Goal: Transaction & Acquisition: Purchase product/service

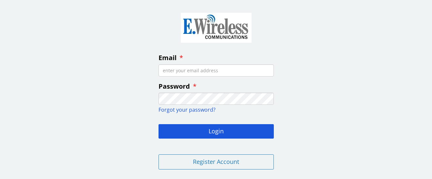
click at [202, 71] on input "Email" at bounding box center [216, 70] width 115 height 12
type input "[EMAIL_ADDRESS][DOMAIN_NAME]"
click at [159, 124] on button "Login" at bounding box center [216, 131] width 115 height 14
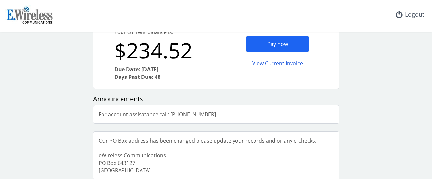
scroll to position [119, 0]
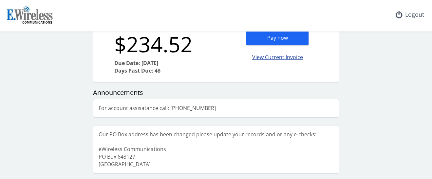
click at [270, 55] on div "View Current Invoice" at bounding box center [277, 56] width 63 height 15
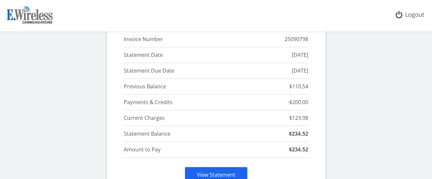
scroll to position [66, 0]
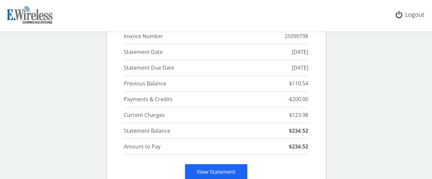
click at [247, 118] on td "$123.98" at bounding box center [277, 115] width 61 height 16
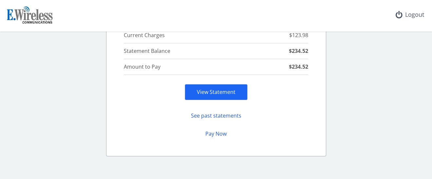
scroll to position [164, 0]
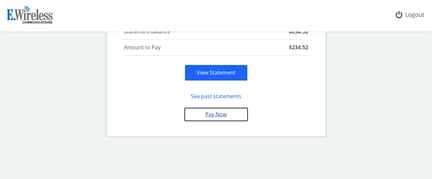
click at [212, 115] on button "Pay Now" at bounding box center [216, 114] width 63 height 13
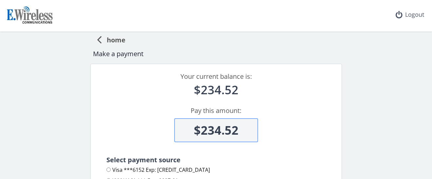
drag, startPoint x: 238, startPoint y: 129, endPoint x: 181, endPoint y: 132, distance: 56.8
click at [177, 132] on input "$234.52" at bounding box center [216, 130] width 84 height 24
click at [243, 133] on input "$234.52" at bounding box center [216, 130] width 84 height 24
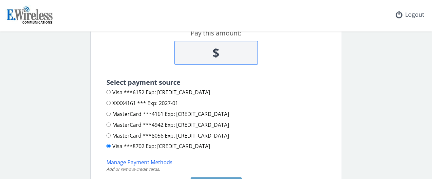
scroll to position [66, 0]
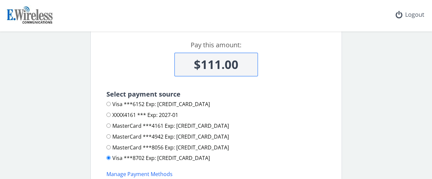
type input "$111.00"
click at [125, 136] on label "MasterCard ***4942 Exp: [CREDIT_CARD_DATA]" at bounding box center [167, 137] width 123 height 8
click at [111, 136] on input "MasterCard ***4942 Exp: [CREDIT_CARD_DATA]" at bounding box center [108, 136] width 4 height 4
radio input "true"
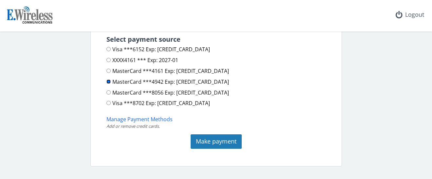
scroll to position [131, 0]
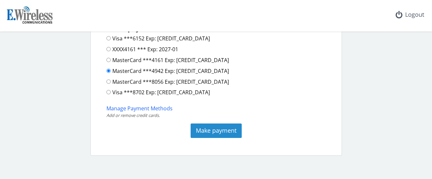
click at [214, 129] on button "Make payment" at bounding box center [216, 130] width 51 height 14
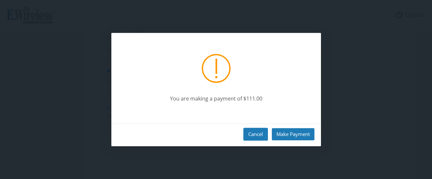
click at [254, 134] on button "Cancel" at bounding box center [255, 133] width 25 height 13
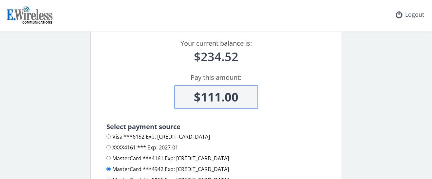
scroll to position [33, 0]
click at [290, 108] on div "$111.00" at bounding box center [216, 91] width 235 height 36
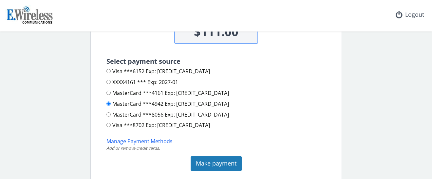
scroll to position [131, 0]
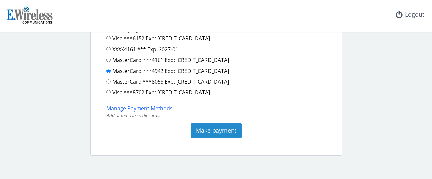
click at [211, 133] on button "Make payment" at bounding box center [216, 130] width 51 height 14
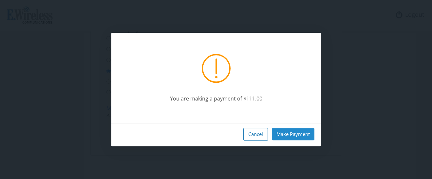
click at [291, 135] on button "Make Payment" at bounding box center [293, 134] width 43 height 12
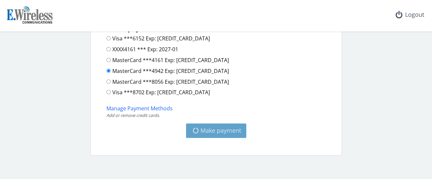
type input "$123.52"
radio input "false"
radio input "true"
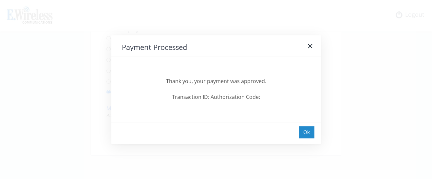
click at [306, 131] on div "Ok" at bounding box center [307, 132] width 16 height 12
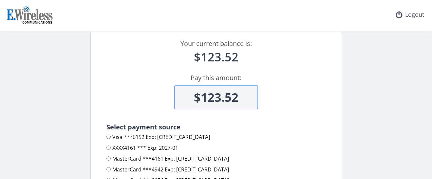
scroll to position [0, 0]
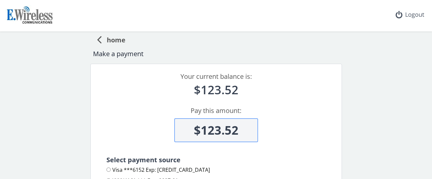
click at [114, 41] on span "home" at bounding box center [114, 39] width 24 height 12
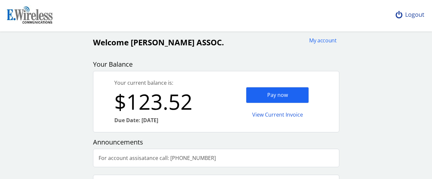
click at [406, 16] on div "Logout" at bounding box center [410, 14] width 39 height 29
